Goal: Find specific page/section: Find specific page/section

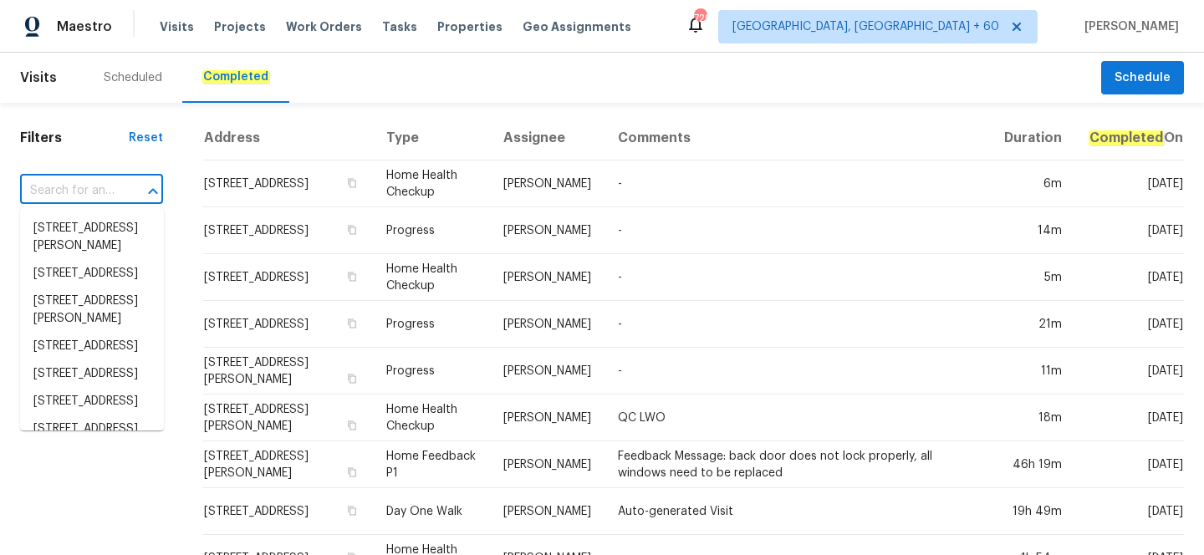
click at [92, 192] on input "text" at bounding box center [68, 191] width 96 height 26
type input "[STREET_ADDRESS]"
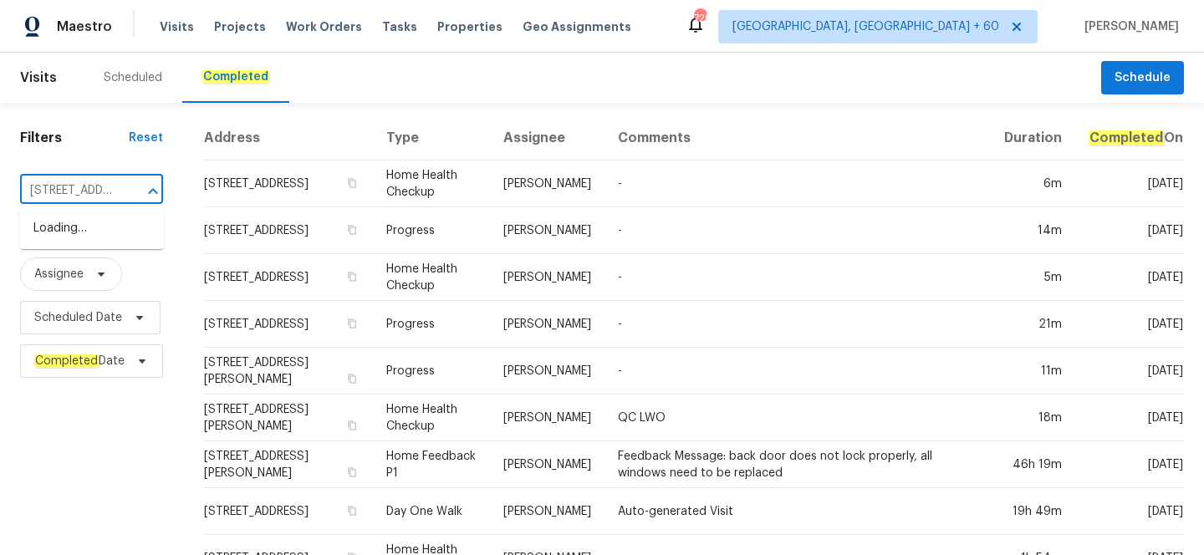
scroll to position [0, 149]
click at [84, 242] on li "[STREET_ADDRESS]" at bounding box center [92, 229] width 144 height 28
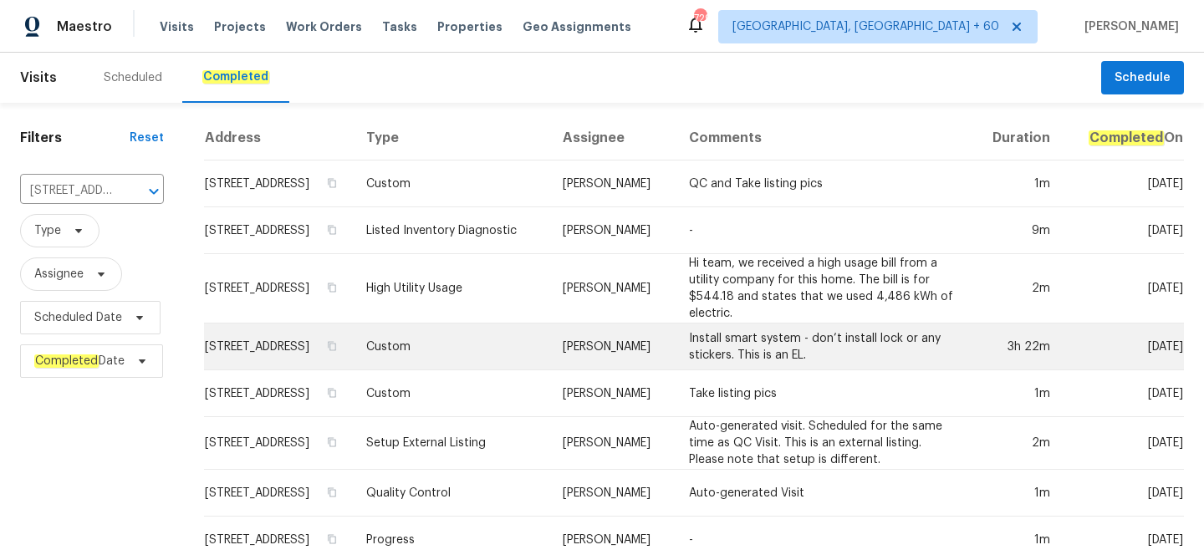
scroll to position [179, 0]
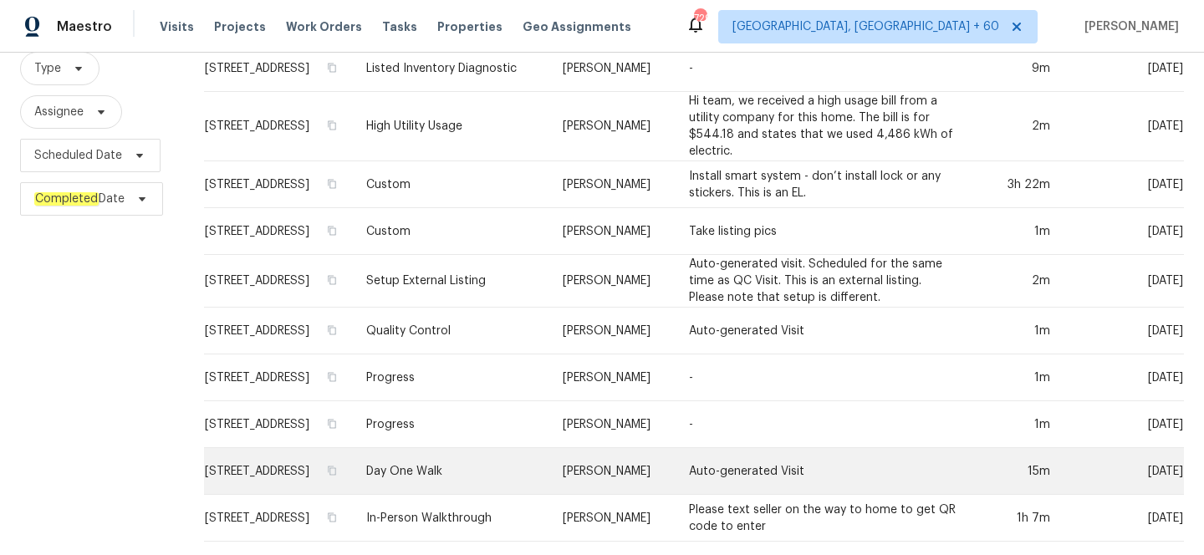
click at [488, 462] on td "Day One Walk" at bounding box center [451, 471] width 197 height 47
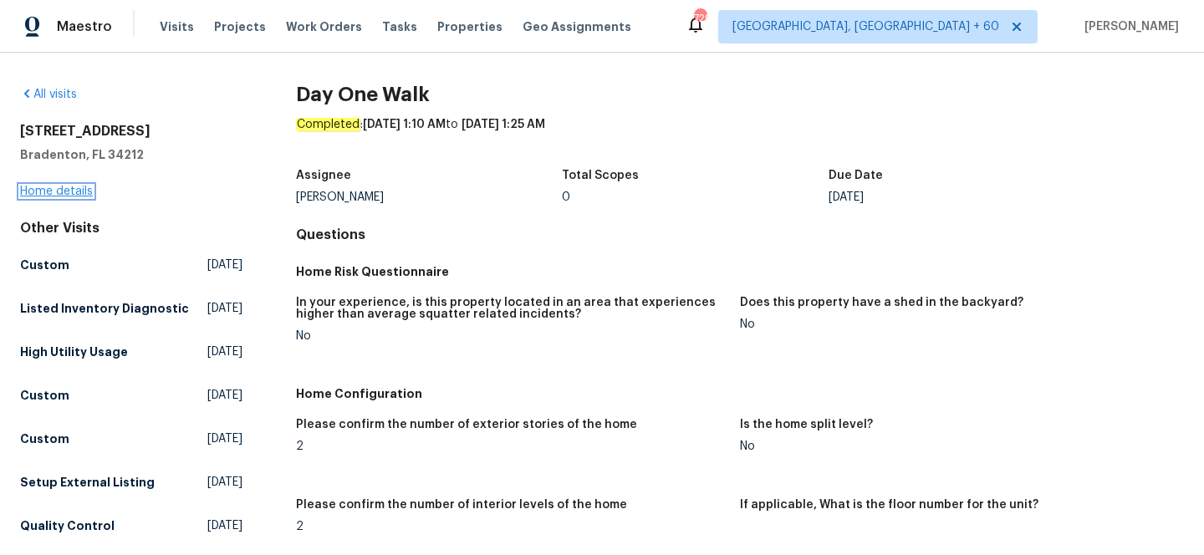
click at [69, 197] on link "Home details" at bounding box center [56, 192] width 73 height 12
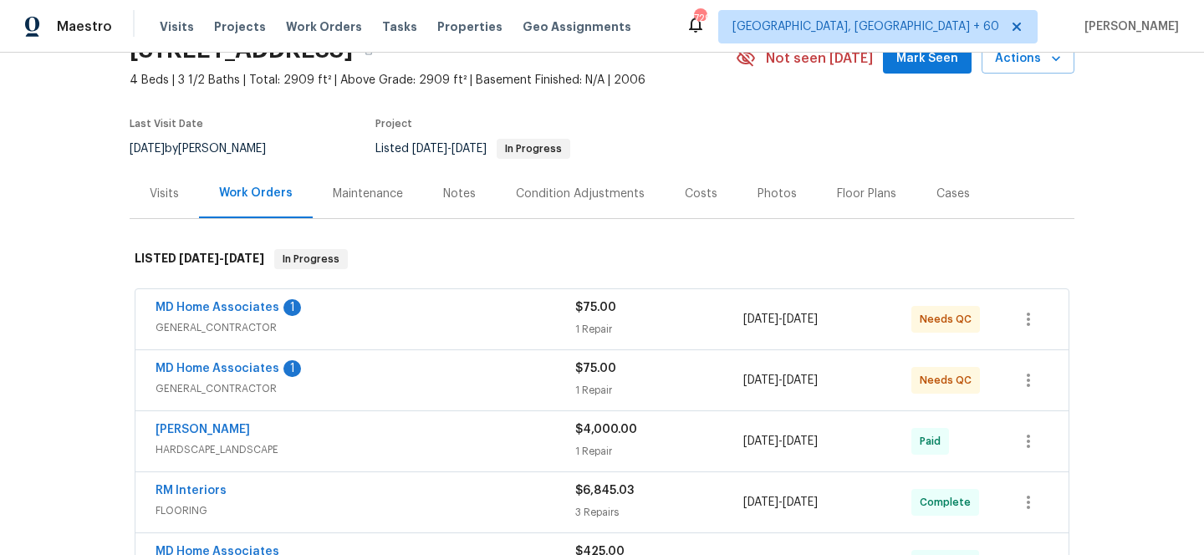
scroll to position [207, 0]
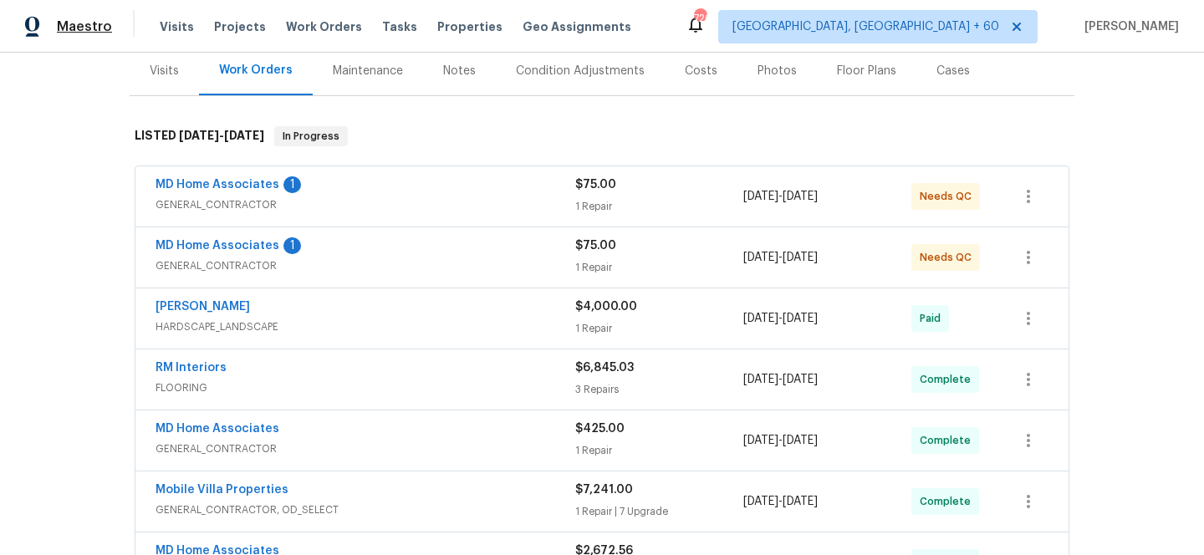
click at [63, 29] on span "Maestro" at bounding box center [84, 26] width 55 height 17
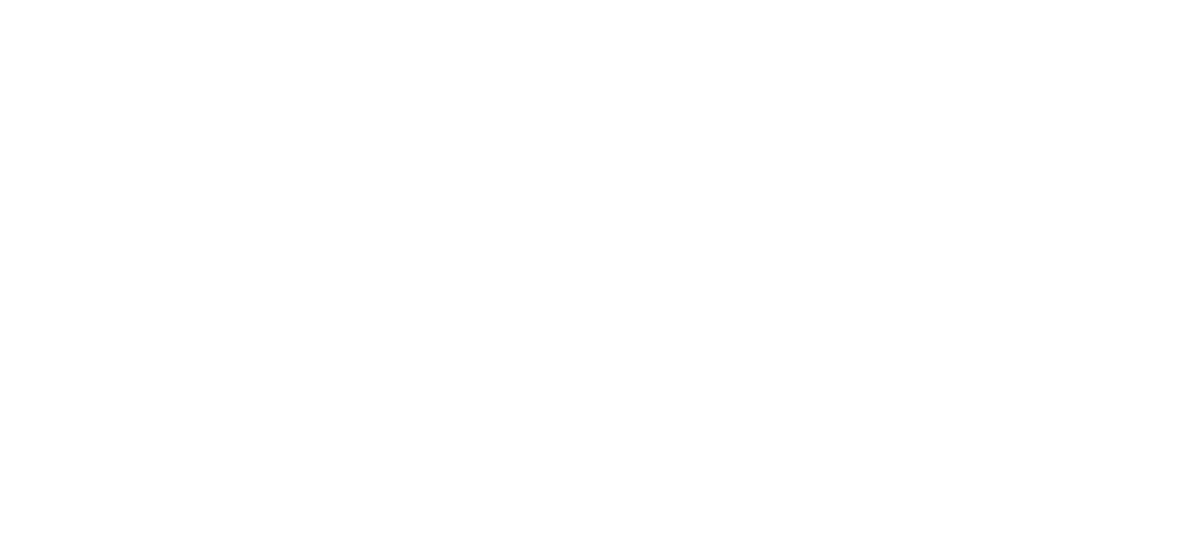
click at [255, 0] on html at bounding box center [602, 0] width 1204 height 0
